Goal: Transaction & Acquisition: Purchase product/service

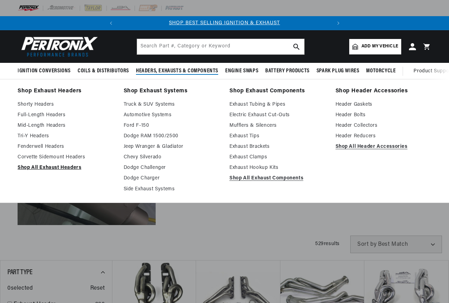
click at [45, 171] on link "Shop All Exhaust Headers" at bounding box center [66, 168] width 96 height 8
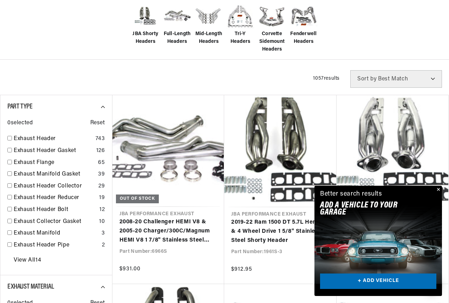
scroll to position [211, 0]
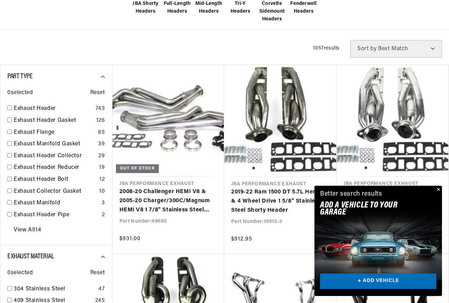
click at [438, 189] on button "Close" at bounding box center [437, 190] width 8 height 8
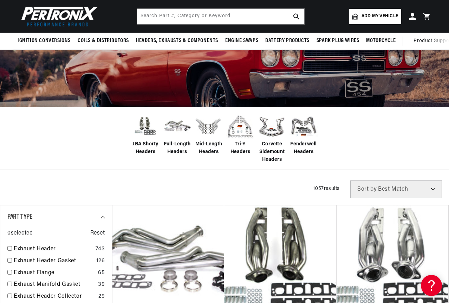
scroll to position [0, 0]
click at [382, 17] on span "Add my vehicle" at bounding box center [379, 16] width 37 height 7
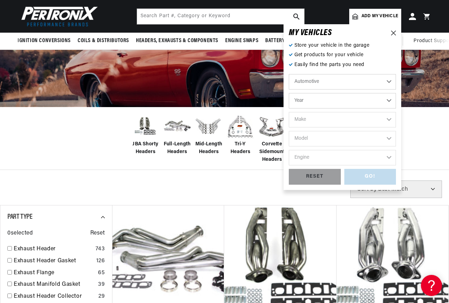
click at [391, 81] on select "Automotive Agricultural Industrial Marine Motorcycle" at bounding box center [342, 81] width 107 height 15
click at [308, 80] on select "Automotive Agricultural Industrial Marine Motorcycle" at bounding box center [342, 81] width 107 height 15
click at [396, 100] on div "MY VEHICLE S Store your vehicle in the garage Get products for your vehicle Eas…" at bounding box center [342, 107] width 118 height 166
click at [391, 100] on select "Year 2026 2025 2024 2023 2022 2021 2020 2019 2018 2017 2016 2015 2014 2013 2012…" at bounding box center [342, 100] width 107 height 15
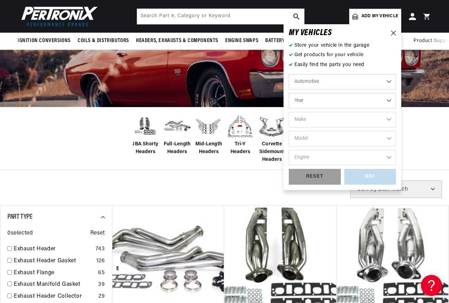
select select "2024"
click at [289, 93] on select "Year 2026 2025 2024 2023 2022 2021 2020 2019 2018 2017 2016 2015 2014 2013 2012…" at bounding box center [342, 100] width 107 height 15
select select "2024"
click at [384, 121] on select "Make Chevrolet Ford" at bounding box center [342, 119] width 107 height 15
select select "Ford"
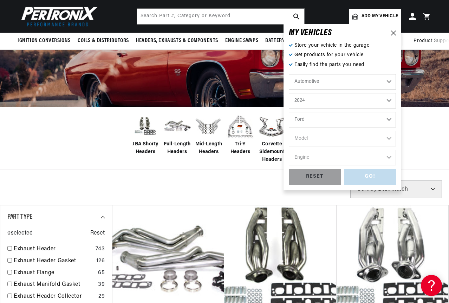
click at [289, 112] on select "Make Chevrolet Ford" at bounding box center [342, 119] width 107 height 15
select select "Ford"
click at [389, 139] on select "Model E-350 Super Duty E-450 Super Duty F-250 Super Duty F-350 Super Duty F-600…" at bounding box center [342, 138] width 107 height 15
drag, startPoint x: 412, startPoint y: 145, endPoint x: 412, endPoint y: 139, distance: 6.0
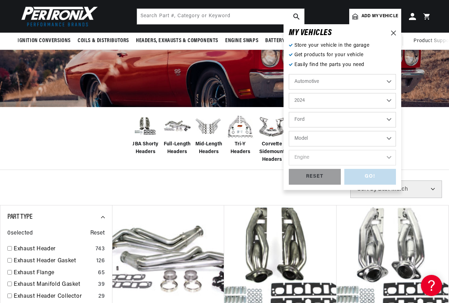
click at [412, 145] on div "JBA Shorty Headers Full-Length Headers Mid-Length Headers" at bounding box center [224, 138] width 449 height 63
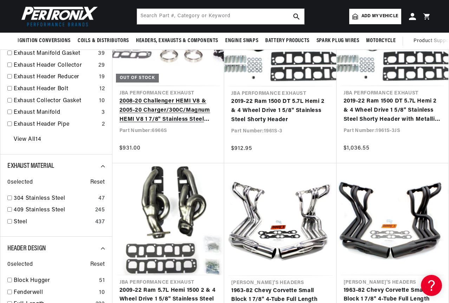
scroll to position [211, 0]
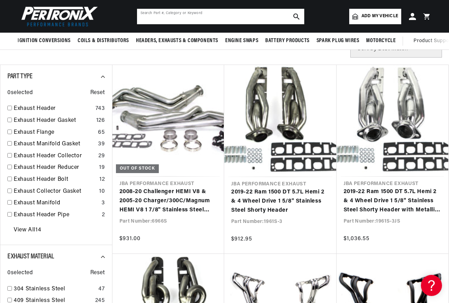
click at [152, 14] on input "text" at bounding box center [220, 16] width 167 height 15
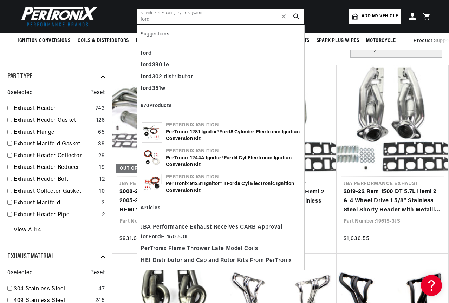
scroll to position [0, 0]
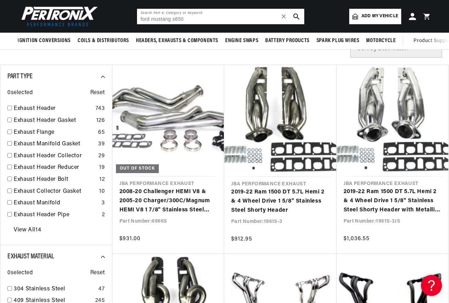
type input "ford mustang s650"
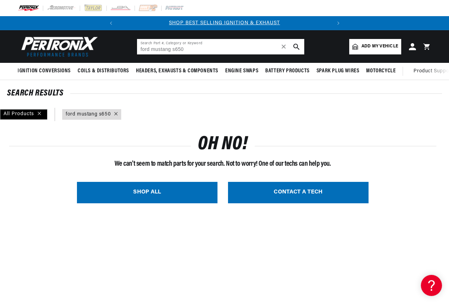
click at [209, 52] on input "ford mustang s650" at bounding box center [220, 46] width 167 height 15
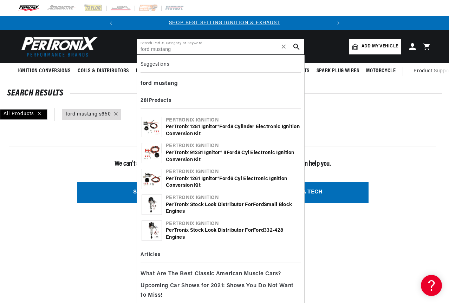
type input "ford mustang"
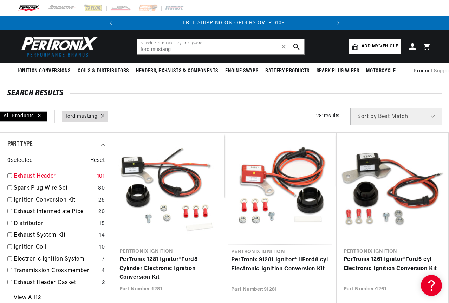
click at [31, 177] on link "Exhaust Header" at bounding box center [54, 176] width 80 height 9
checkbox input "true"
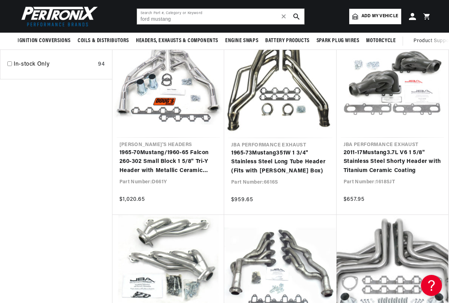
scroll to position [0, 132]
